Goal: Task Accomplishment & Management: Manage account settings

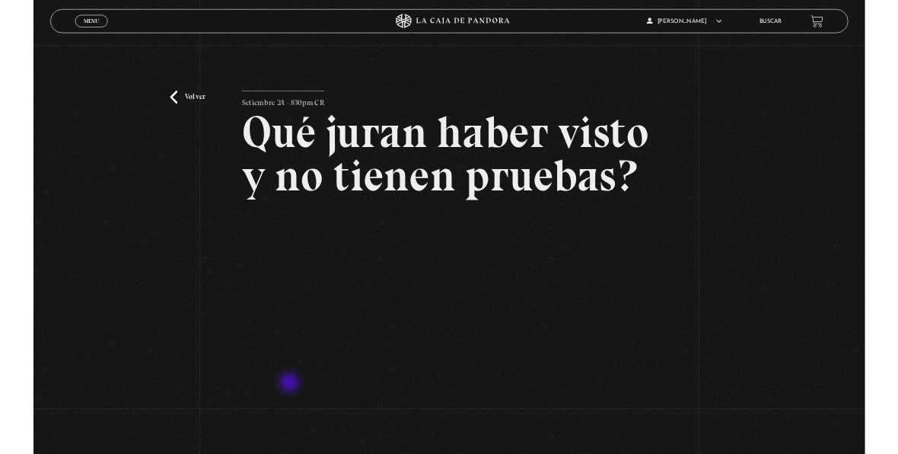
scroll to position [76, 0]
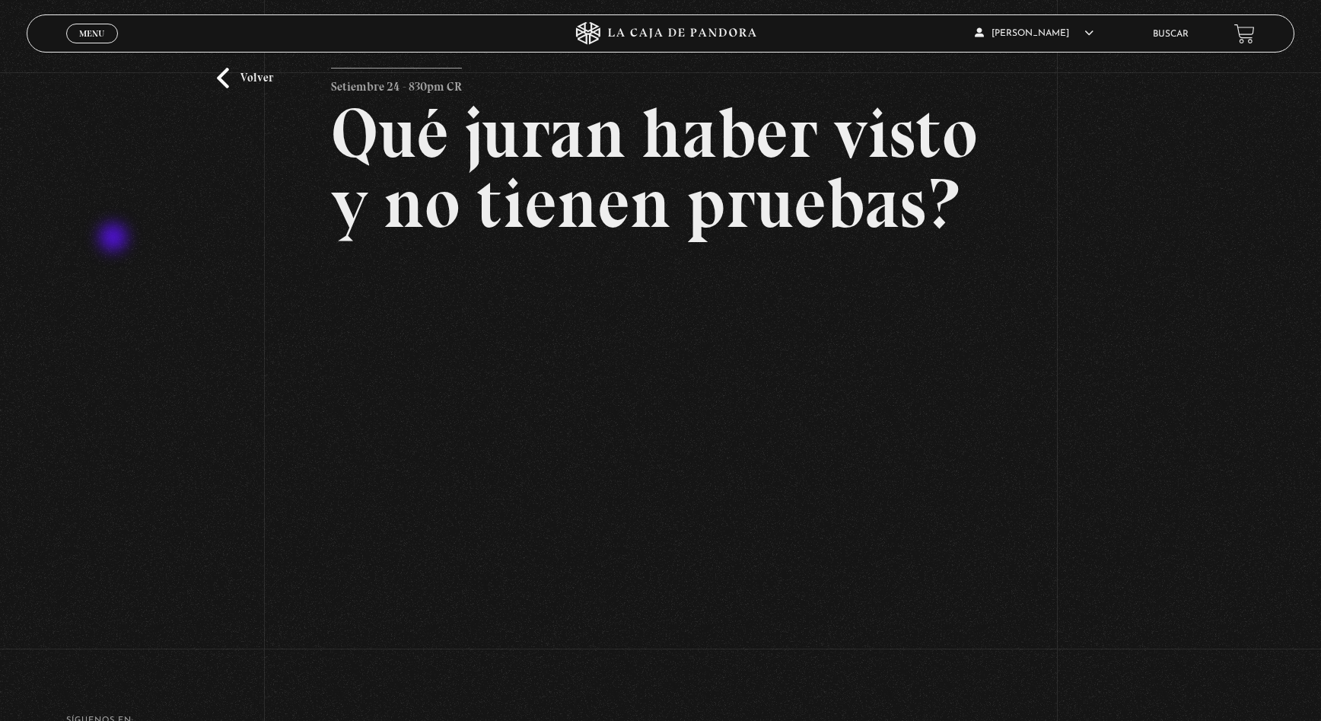
click at [115, 239] on div "Volver Setiembre 24 - 830pm CR Qué juran haber visto y no tienen pruebas?" at bounding box center [660, 329] width 1321 height 667
click at [108, 259] on div "Volver Setiembre 24 - 830pm CR Qué juran haber visto y no tienen pruebas?" at bounding box center [660, 329] width 1321 height 667
click at [1153, 317] on div "Volver Setiembre 24 - 830pm CR Qué juran haber visto y no tienen pruebas?" at bounding box center [660, 329] width 1321 height 667
click at [1212, 208] on div "Volver Setiembre 24 - 830pm CR Qué juran haber visto y no tienen pruebas?" at bounding box center [660, 329] width 1321 height 667
drag, startPoint x: 127, startPoint y: 220, endPoint x: 127, endPoint y: 295, distance: 75.4
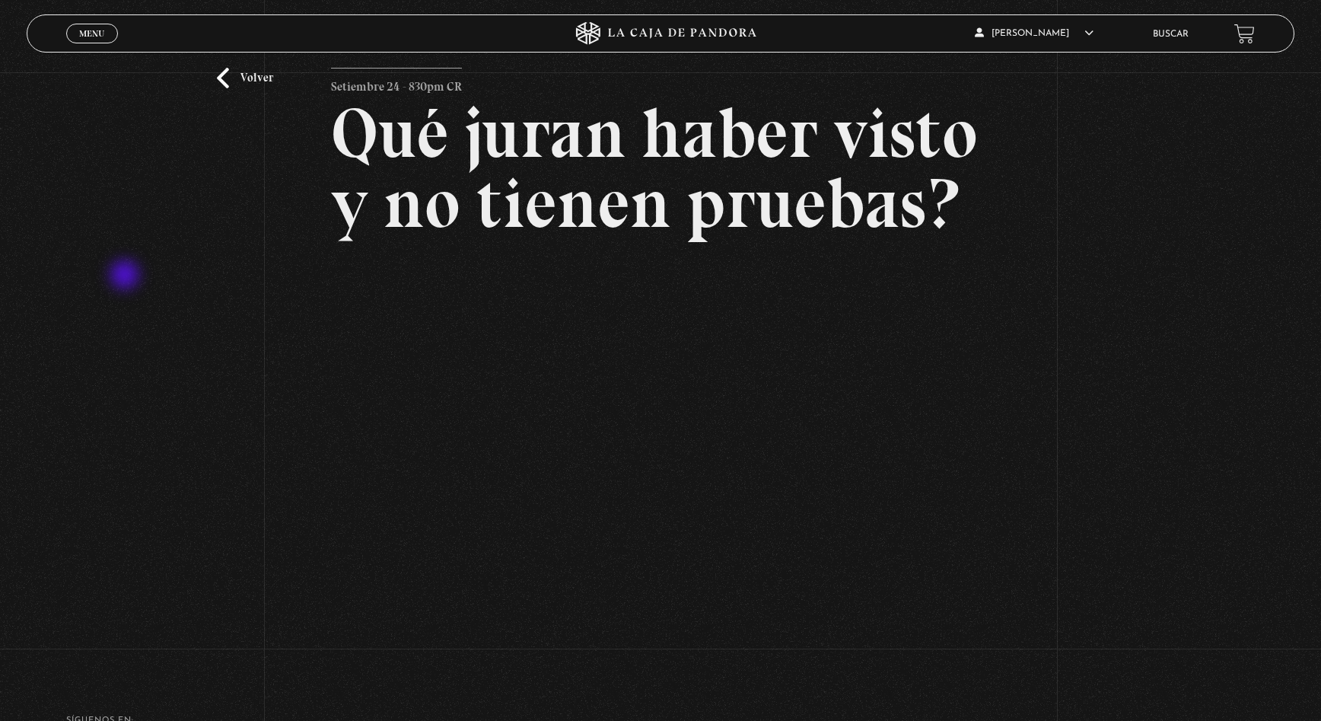
click at [127, 291] on div "Volver Setiembre 24 - 830pm CR Qué juran haber visto y no tienen pruebas?" at bounding box center [660, 329] width 1321 height 667
click at [127, 298] on div "Volver Setiembre 24 - 830pm CR Qué juran haber visto y no tienen pruebas?" at bounding box center [660, 329] width 1321 height 667
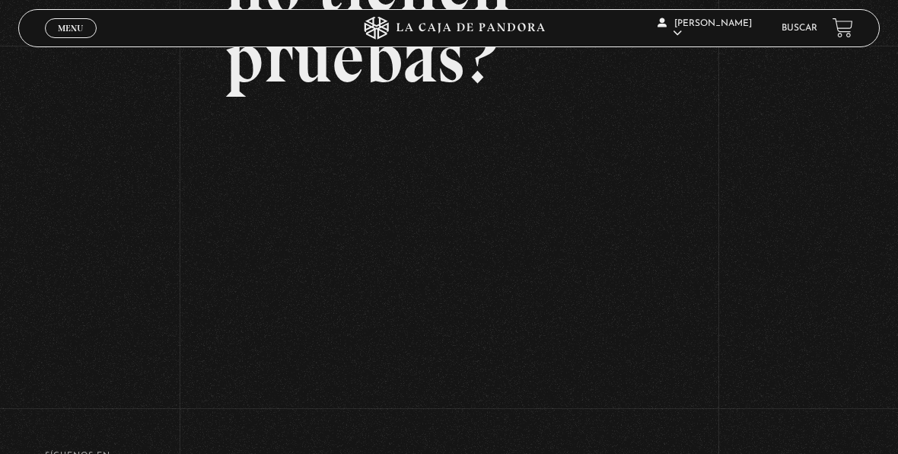
scroll to position [306, 0]
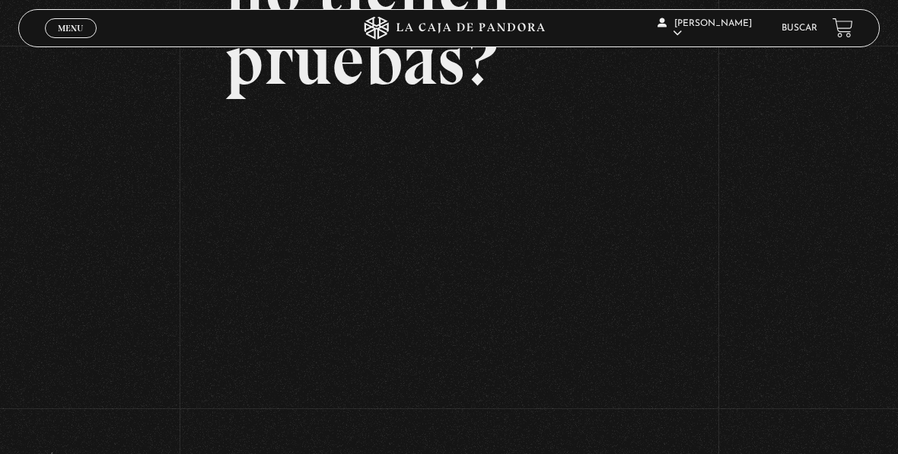
click at [770, 274] on div "Volver Setiembre 24 - 830pm CR Qué juran haber visto y no tienen pruebas?" at bounding box center [449, 71] width 898 height 662
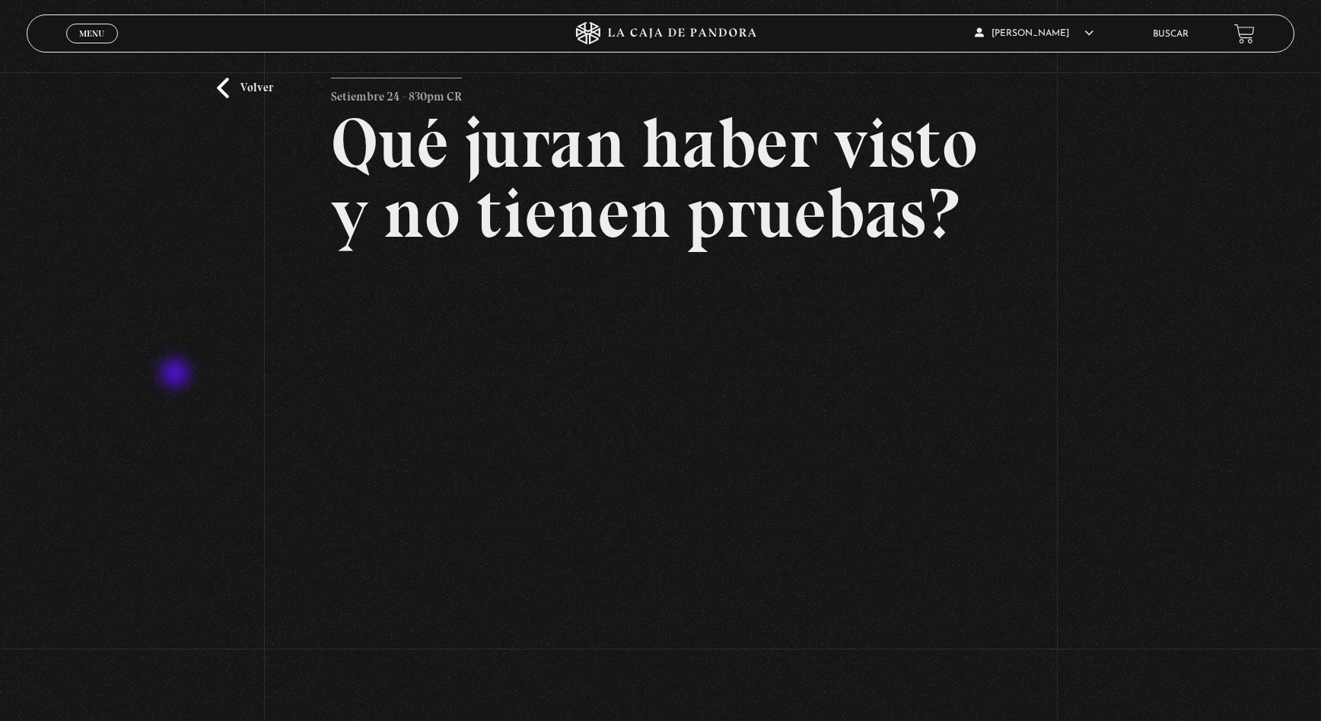
scroll to position [152, 0]
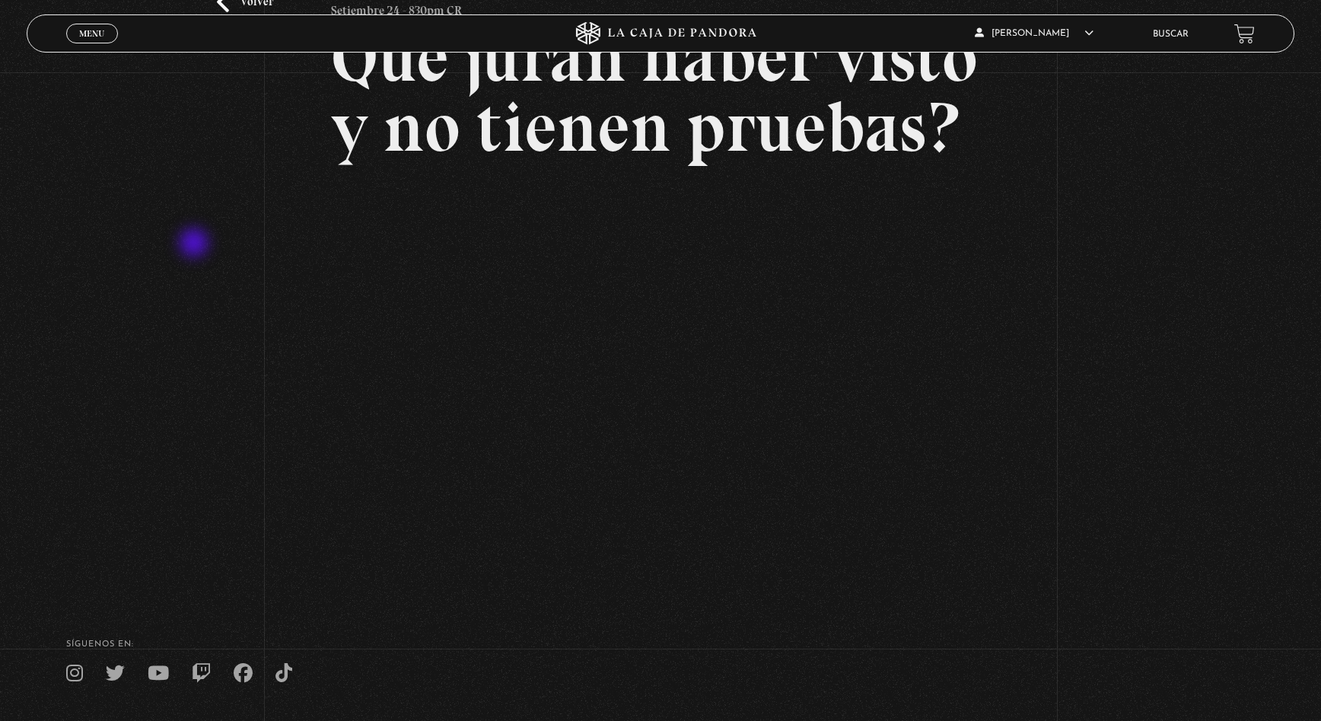
click at [196, 244] on div "Volver Setiembre 24 - 830pm CR Qué juran haber visto y no tienen pruebas?" at bounding box center [660, 253] width 1321 height 667
click at [158, 173] on div "Volver Setiembre 24 - 830pm CR Qué juran haber visto y no tienen pruebas?" at bounding box center [660, 253] width 1321 height 667
drag, startPoint x: 1163, startPoint y: 380, endPoint x: 1201, endPoint y: 432, distance: 64.9
click at [1201, 432] on div "Volver Setiembre 24 - 830pm CR Qué juran haber visto y no tienen pruebas?" at bounding box center [660, 253] width 1321 height 667
click at [102, 35] on span "Menu" at bounding box center [91, 33] width 25 height 9
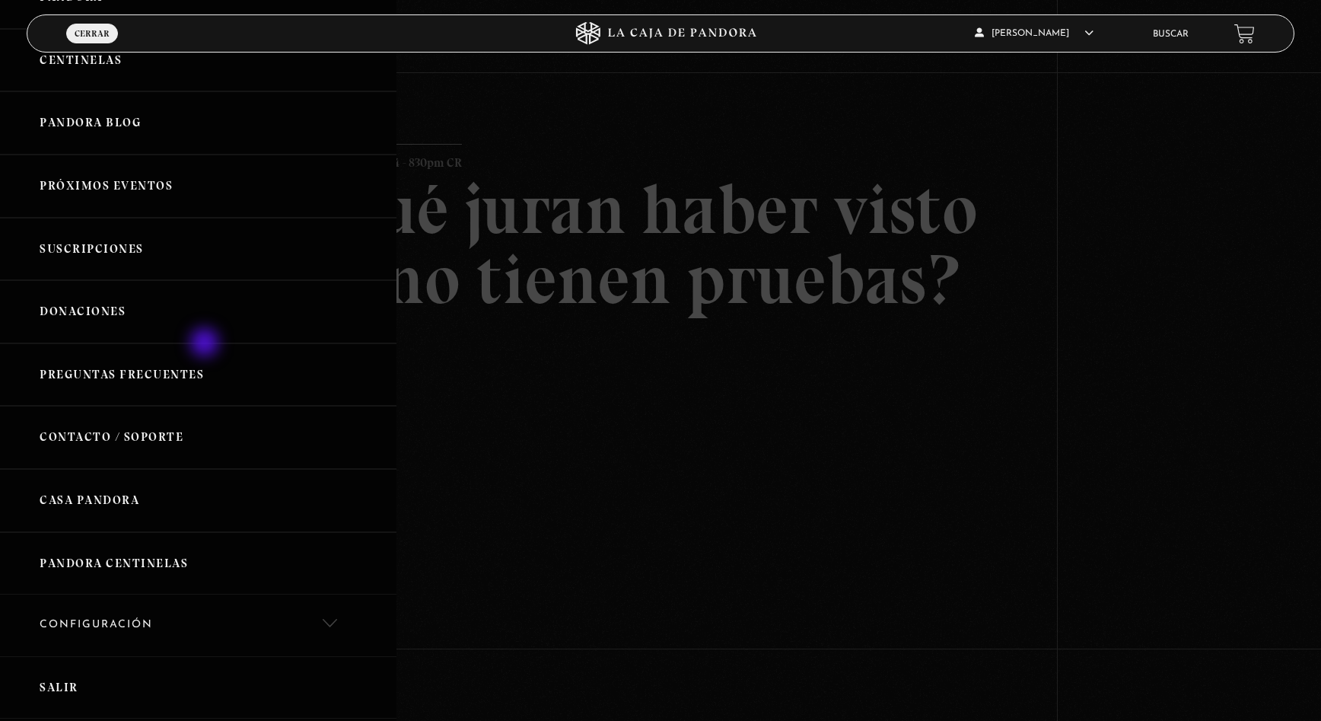
scroll to position [0, 0]
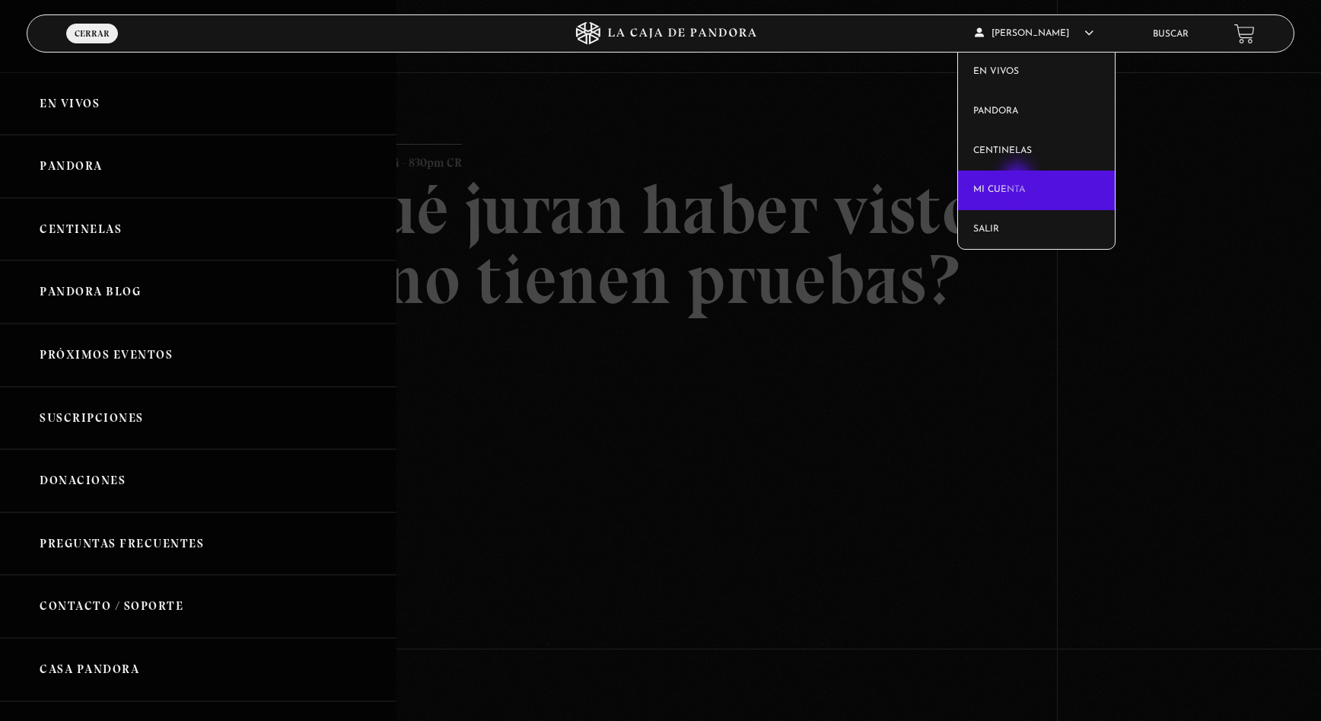
click at [1019, 180] on link "Mi cuenta" at bounding box center [1036, 191] width 157 height 40
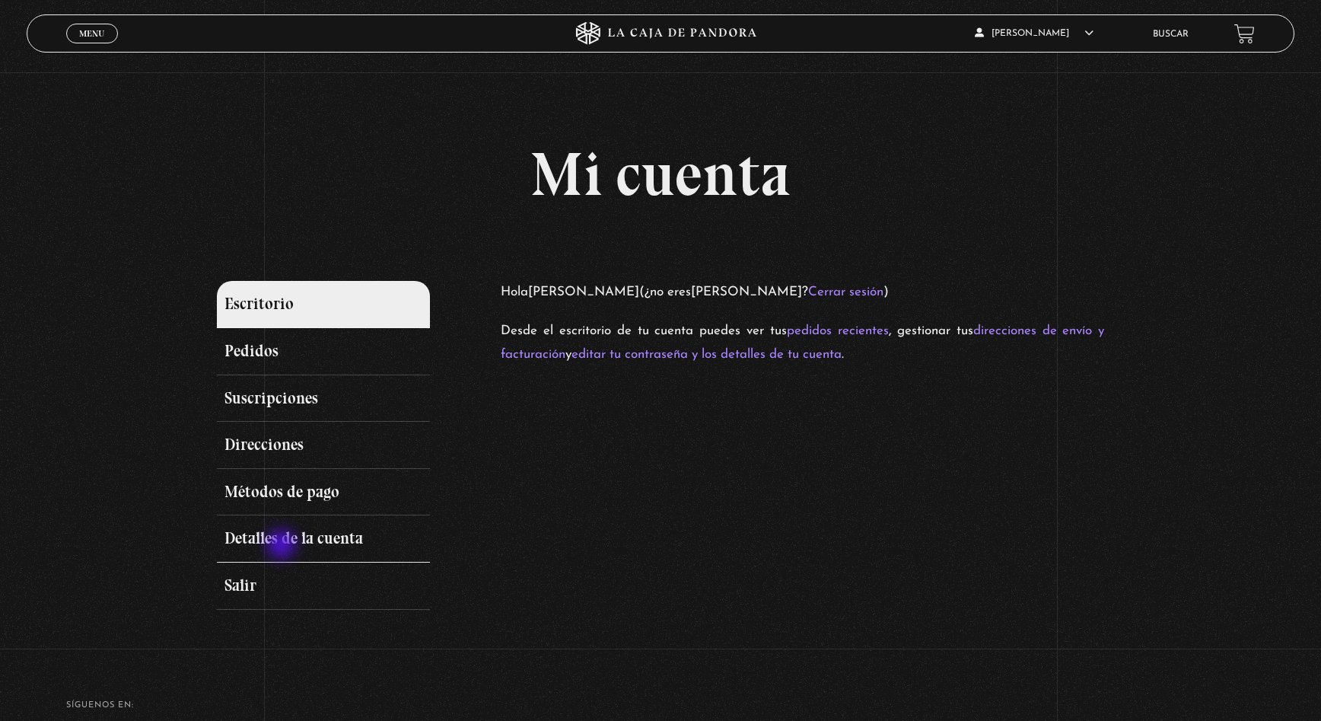
click at [283, 546] on link "Detalles de la cuenta" at bounding box center [323, 538] width 213 height 47
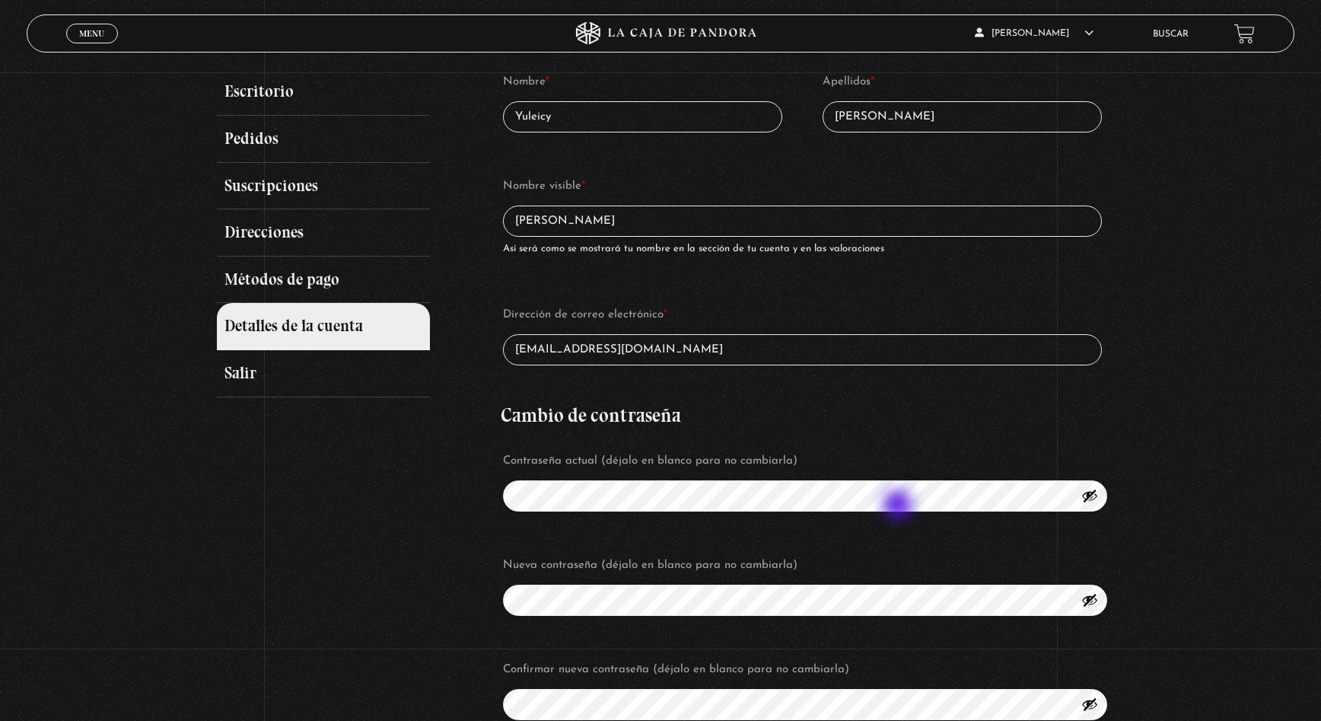
scroll to position [228, 0]
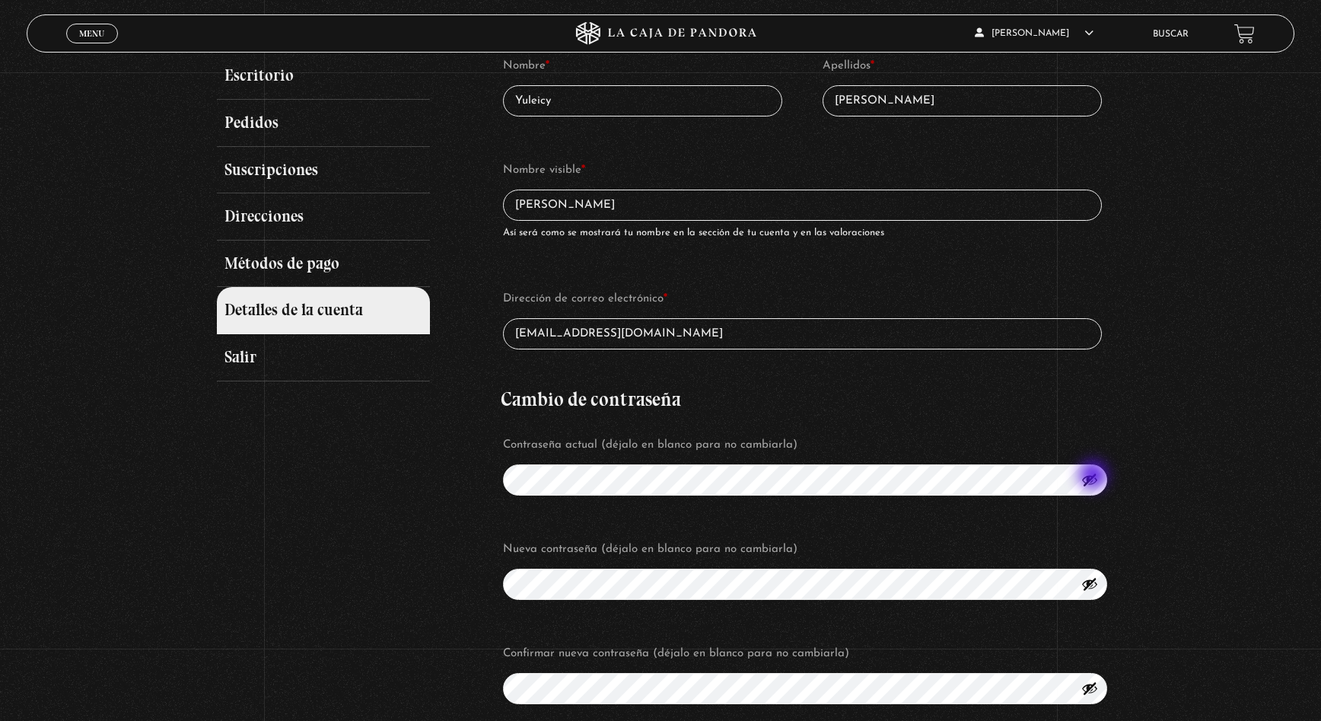
click at [1095, 476] on button "Mostrar contraseña" at bounding box center [1090, 479] width 17 height 17
click at [1095, 476] on button "Ocultar contraseña" at bounding box center [1090, 479] width 17 height 17
